Goal: Find specific page/section: Find specific page/section

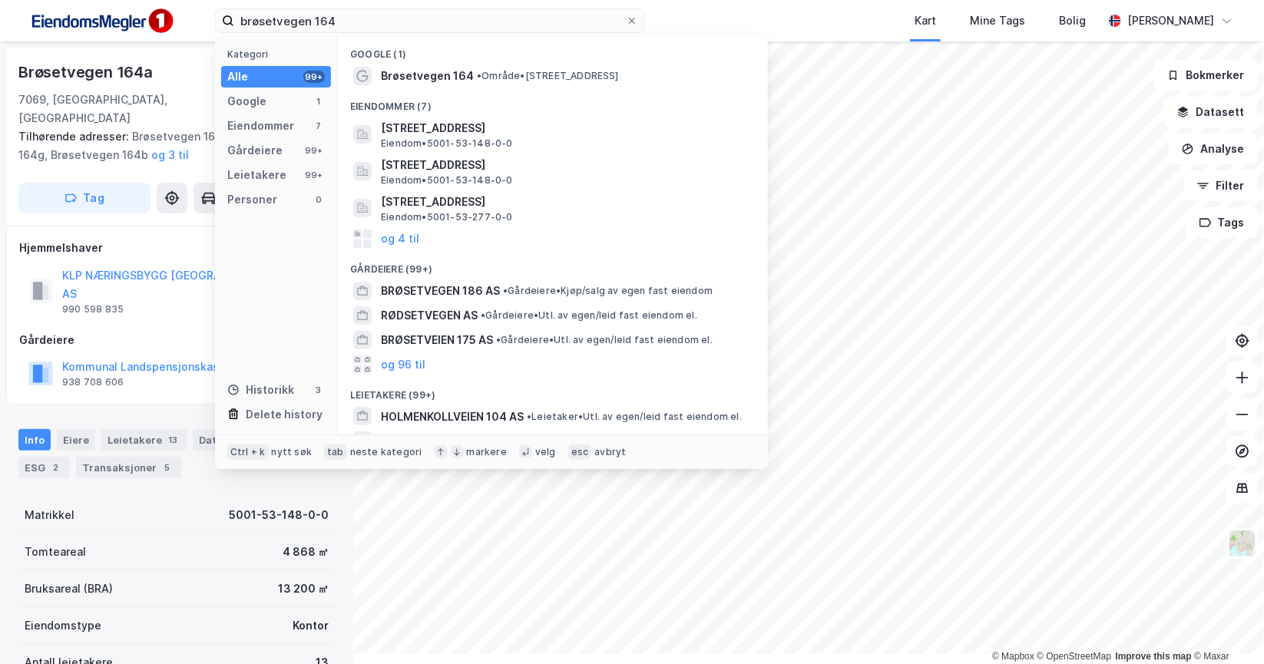
click at [194, 31] on div "brøsetvegen 164 Kategori Alle 99+ Google 1 Eiendommer 7 Gårdeiere 99+ Leietaker…" at bounding box center [632, 20] width 1264 height 41
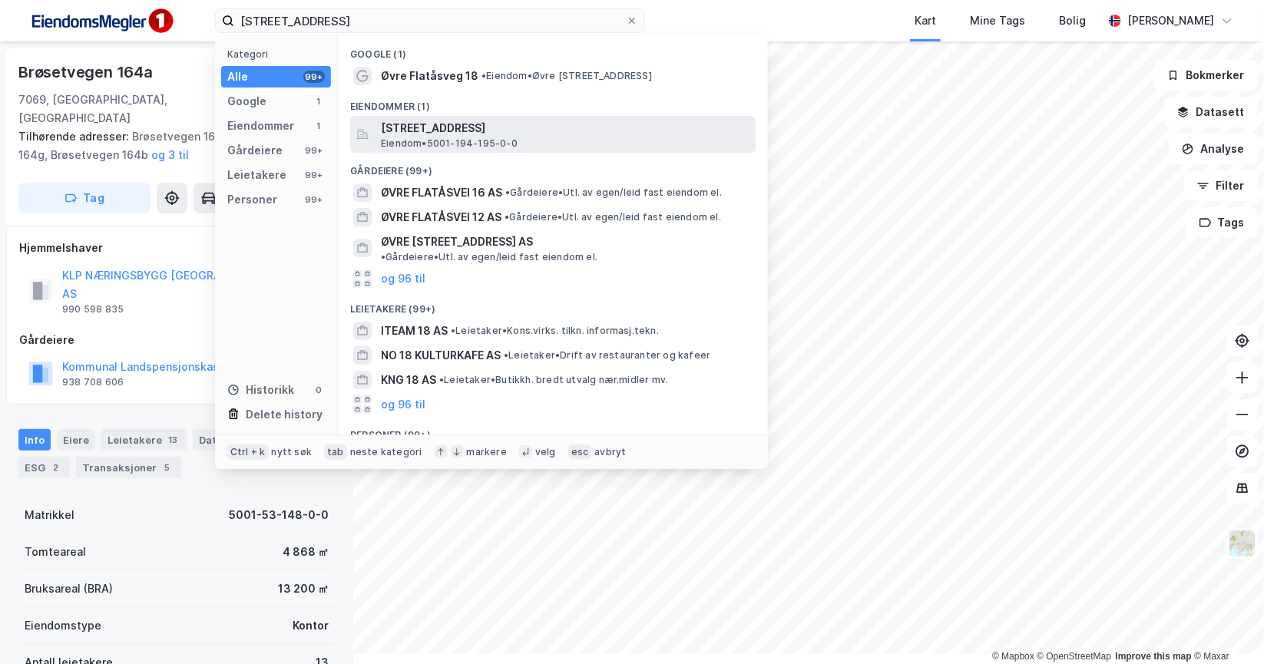
type input "[STREET_ADDRESS]"
click at [496, 150] on span "Eiendom • 5001-194-195-0-0" at bounding box center [449, 143] width 137 height 12
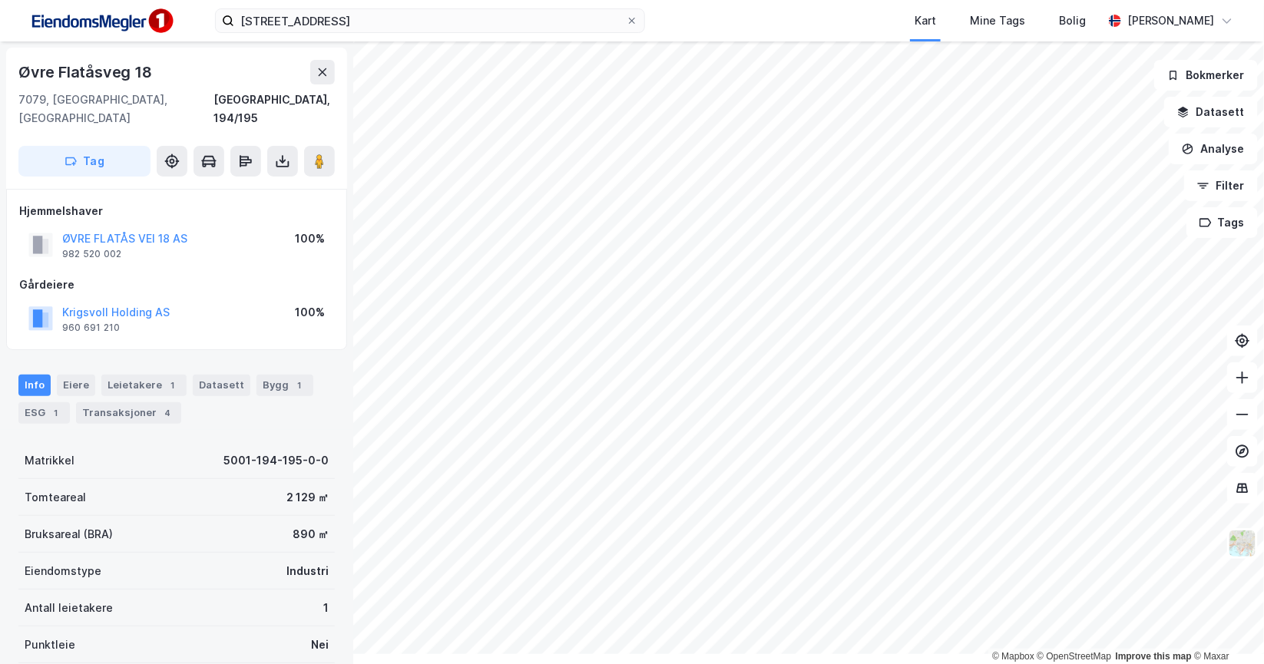
click at [662, 44] on div "øvre flatåsvei 18 Kart Mine Tags Bolig Mai Susegg © Mapbox © OpenStreetMap Impr…" at bounding box center [632, 332] width 1264 height 664
